Goal: Task Accomplishment & Management: Use online tool/utility

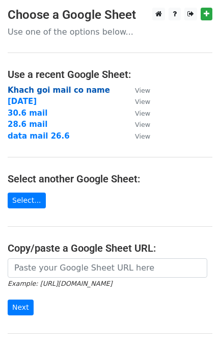
click at [60, 93] on strong "Khach goi mail co name" at bounding box center [59, 90] width 102 height 9
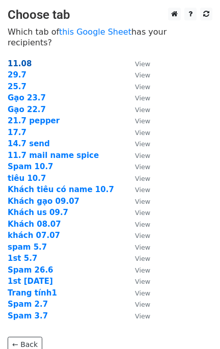
click at [20, 59] on strong "11.08" at bounding box center [20, 63] width 24 height 9
